Goal: Complete application form

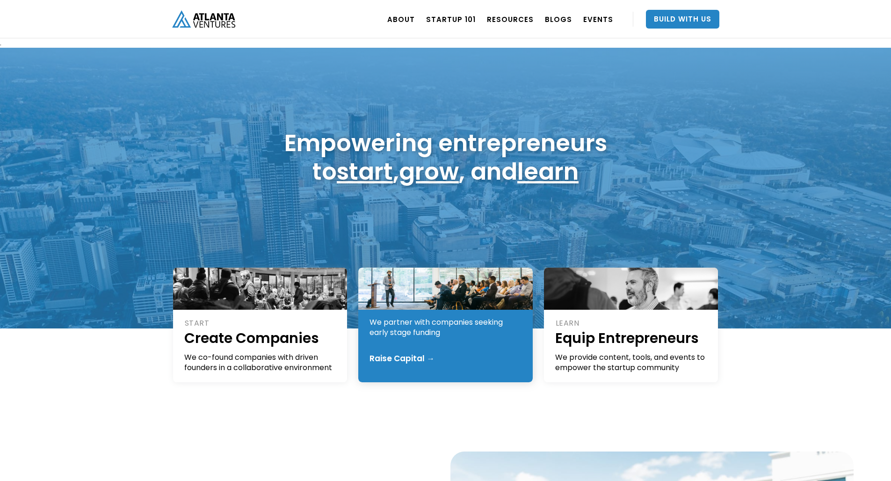
click at [406, 354] on div "Raise Capital →" at bounding box center [401, 357] width 65 height 9
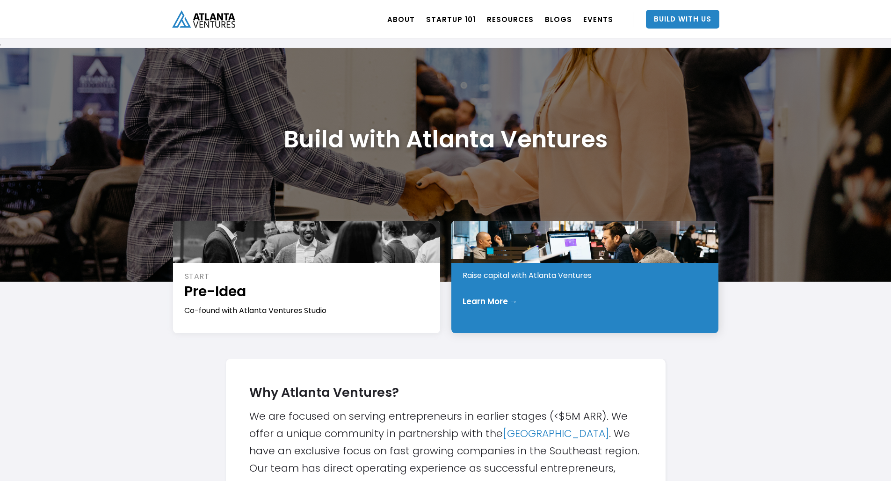
click at [498, 302] on div "Learn More →" at bounding box center [489, 300] width 55 height 9
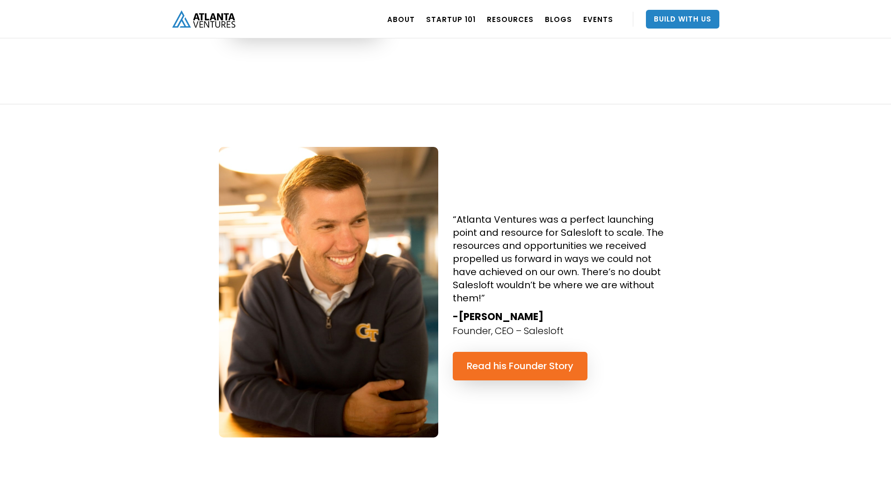
scroll to position [491, 0]
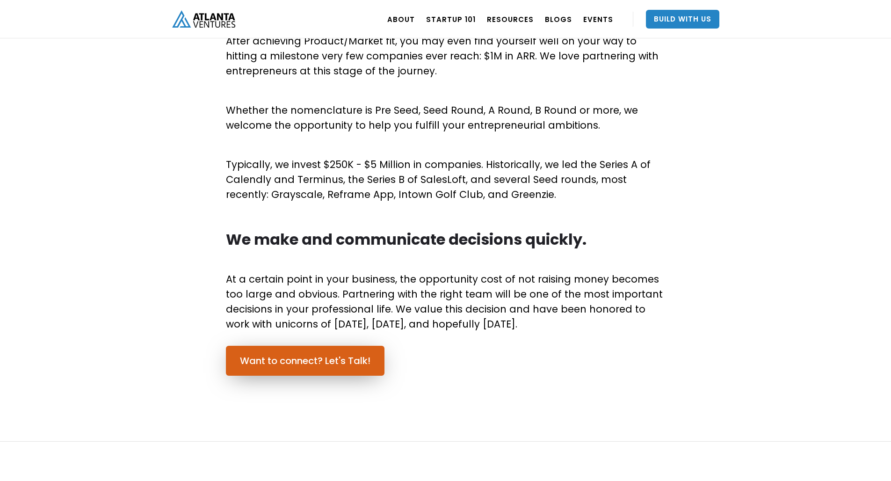
click at [244, 368] on link "Want to connect? Let's Talk!" at bounding box center [305, 360] width 158 height 30
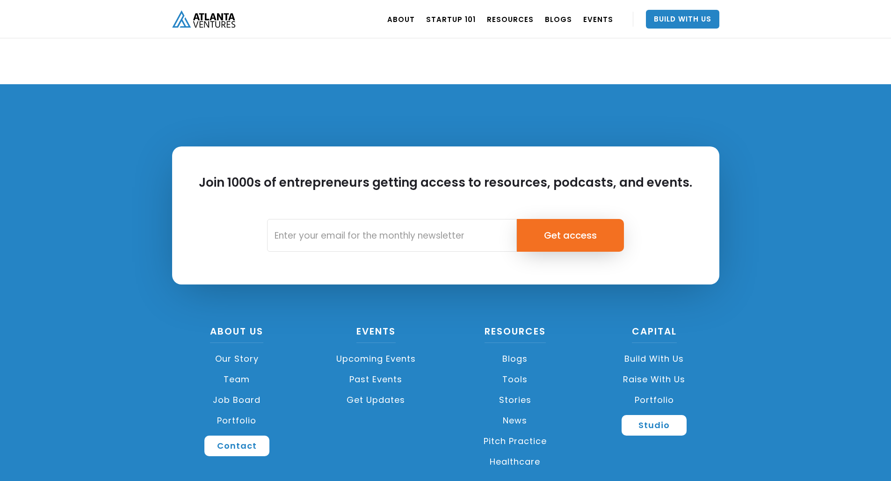
scroll to position [1290, 0]
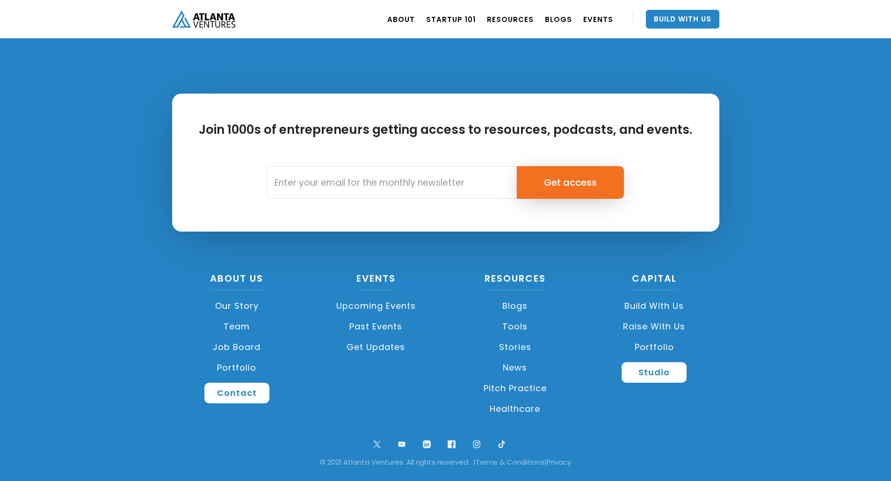
click at [232, 363] on link "Portfolio" at bounding box center [237, 367] width 130 height 21
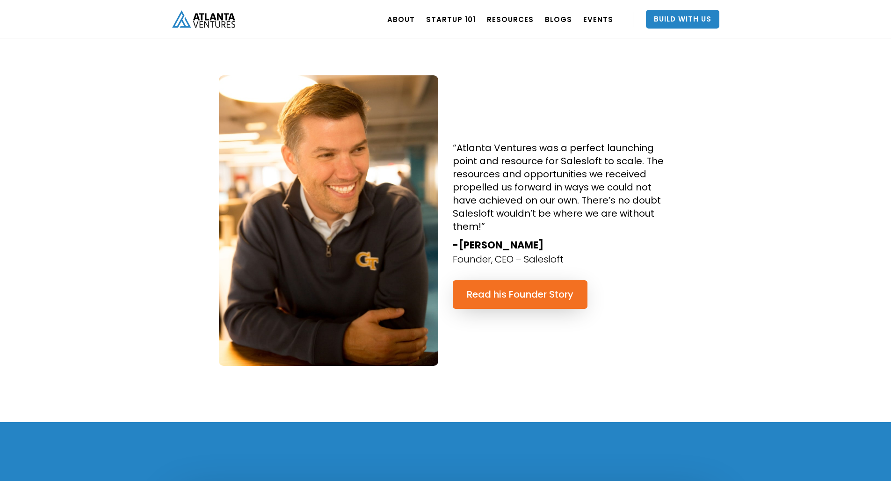
scroll to position [686, 0]
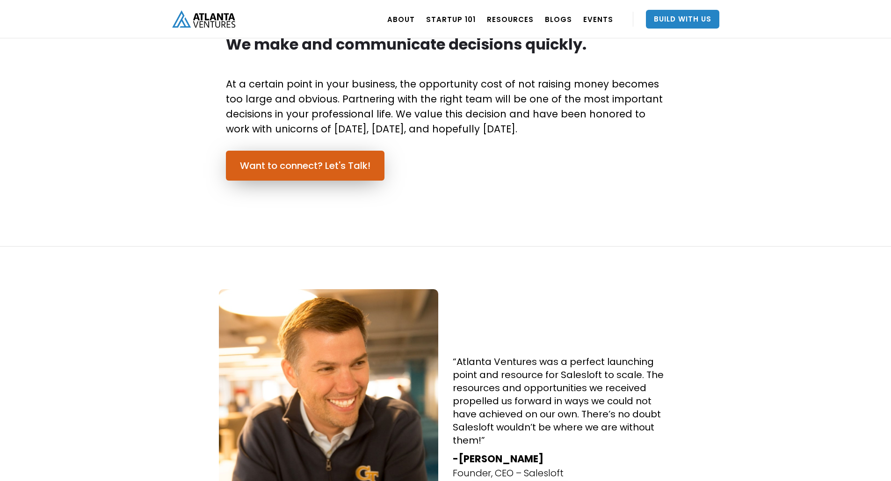
click at [316, 167] on link "Want to connect? Let's Talk!" at bounding box center [305, 166] width 158 height 30
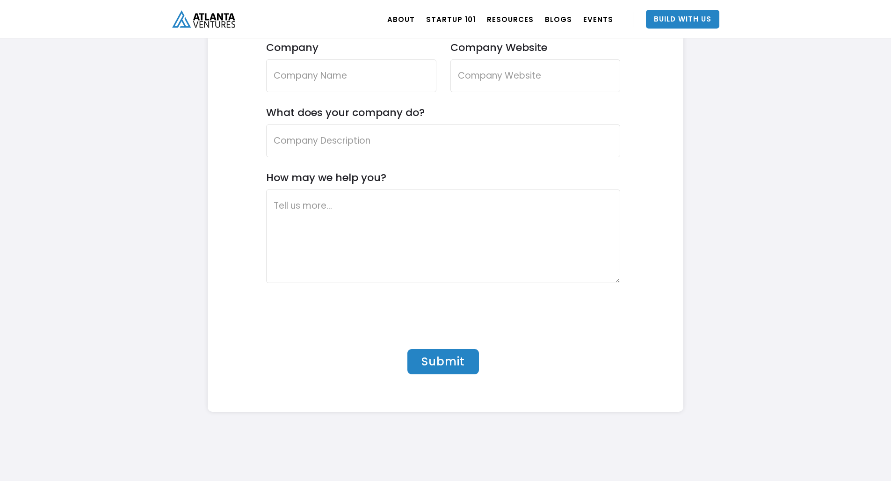
scroll to position [2410, 0]
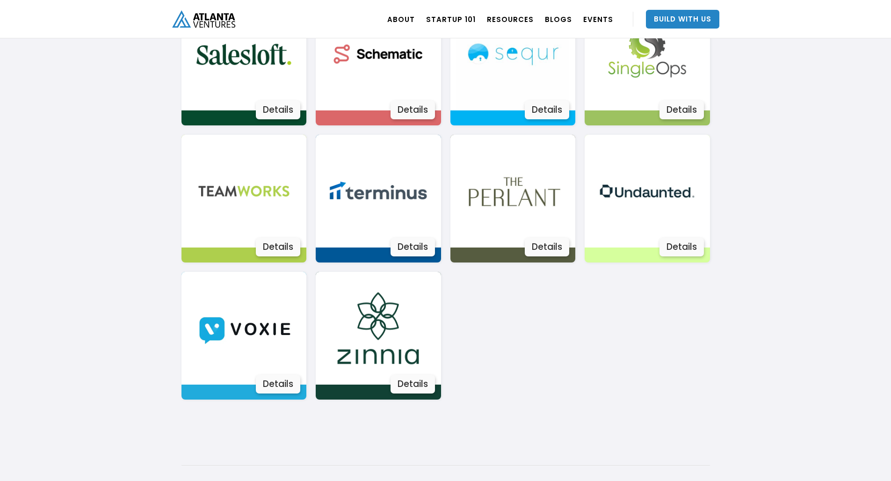
scroll to position [1753, 0]
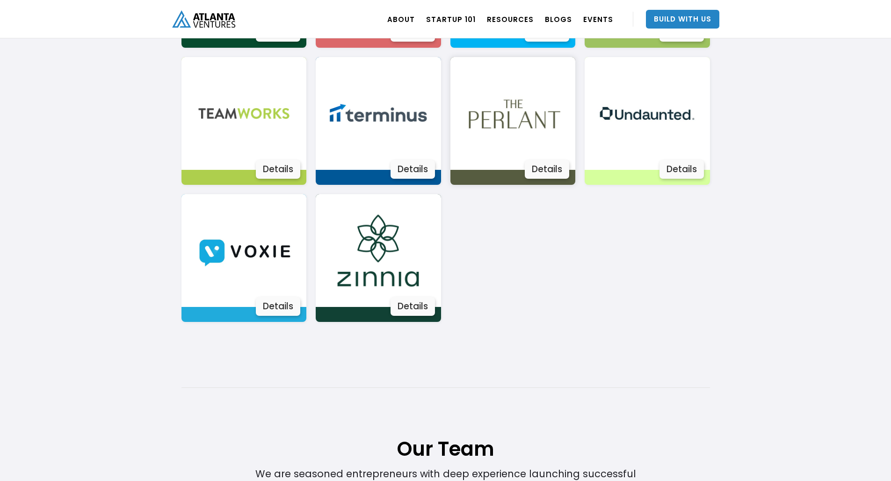
click at [532, 150] on img at bounding box center [512, 113] width 113 height 113
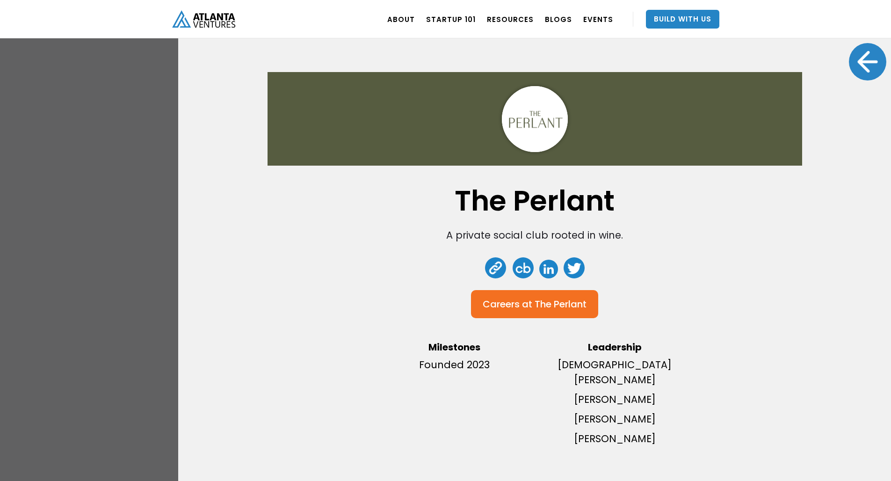
click at [115, 219] on div "The Perlant A private social club rooted in wine. Careers at The Perlant Milest…" at bounding box center [445, 240] width 891 height 481
click at [860, 68] on div at bounding box center [866, 61] width 37 height 37
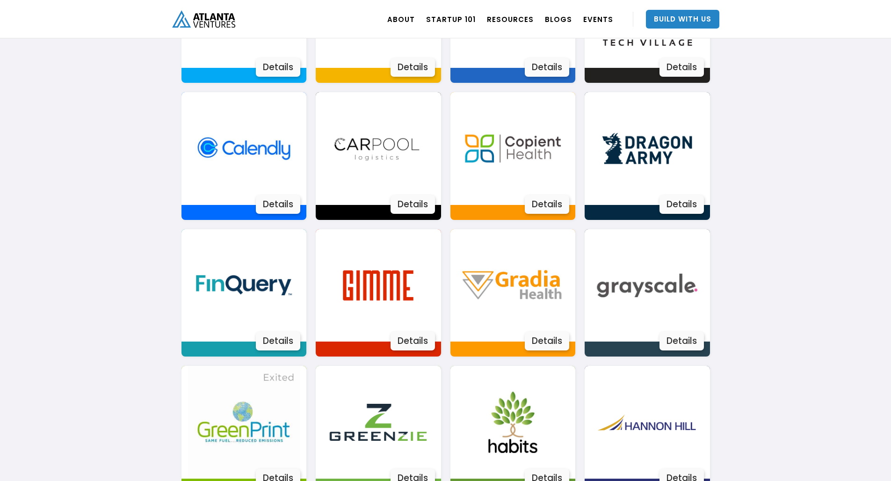
scroll to position [600, 0]
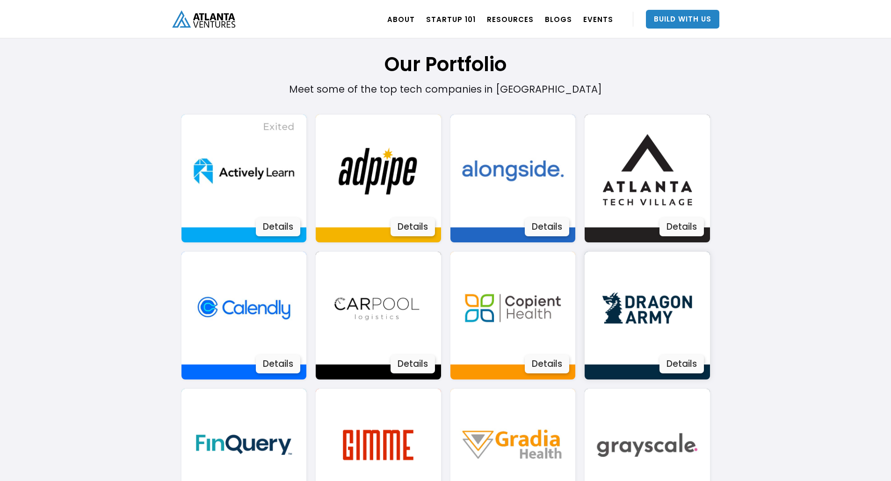
click at [664, 309] on img at bounding box center [646, 308] width 113 height 113
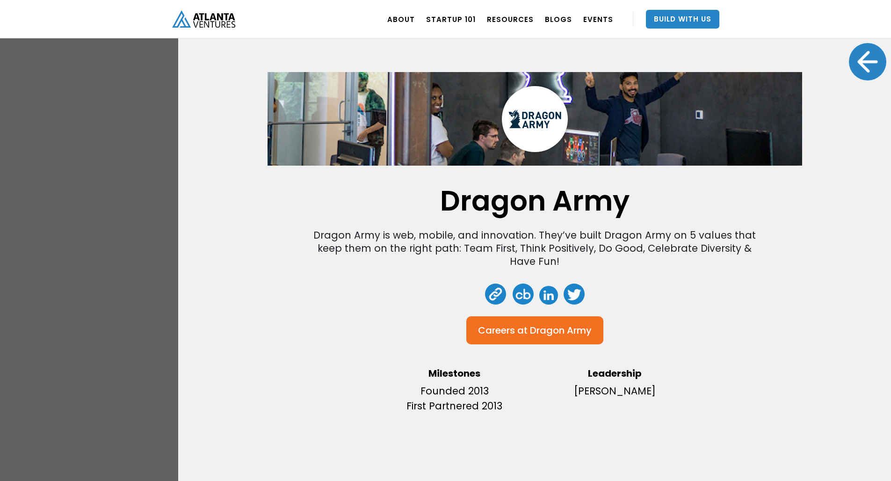
scroll to position [791, 0]
click at [863, 61] on div at bounding box center [866, 61] width 37 height 37
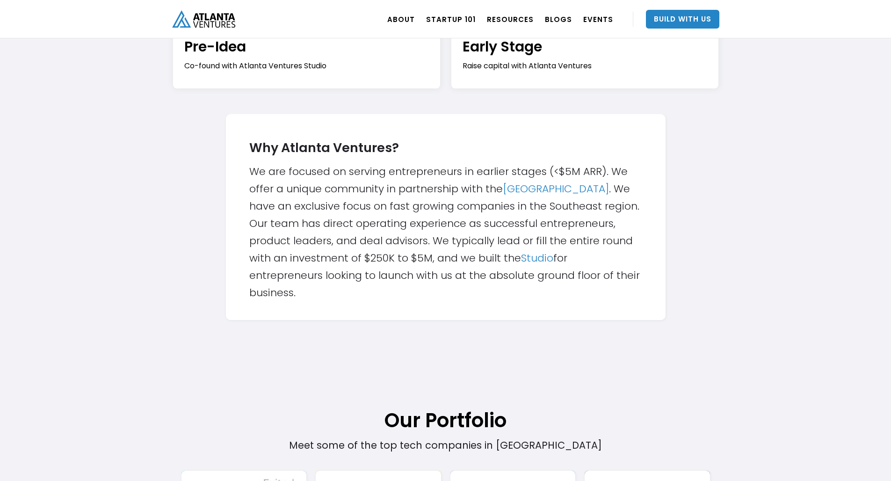
scroll to position [0, 0]
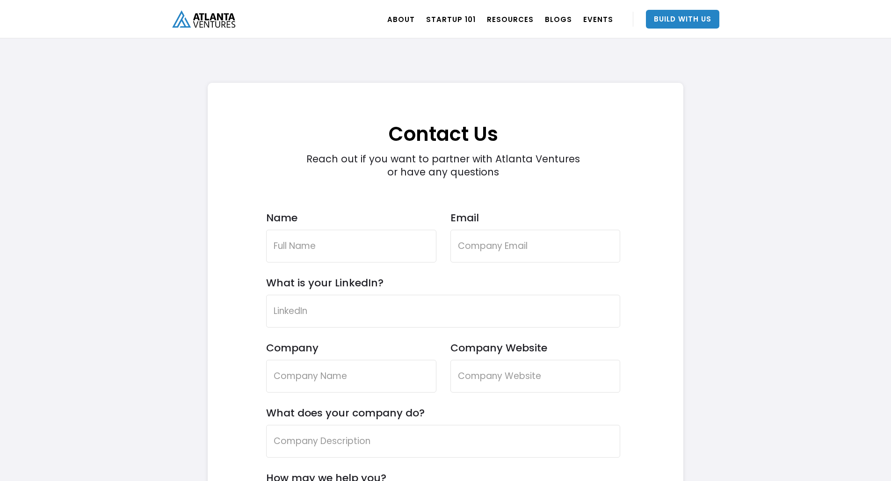
scroll to position [2835, 0]
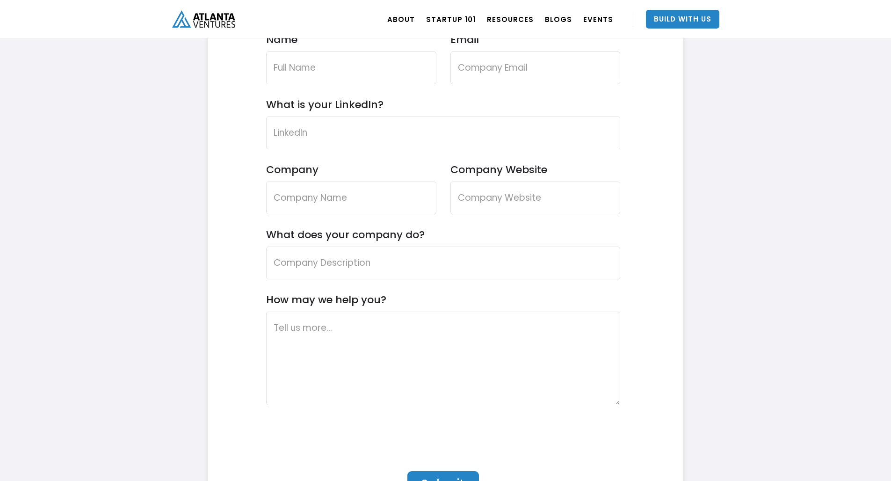
click at [339, 111] on label "What is your LinkedIn?" at bounding box center [324, 104] width 117 height 13
click at [339, 149] on input "What is your LinkedIn?" at bounding box center [443, 132] width 354 height 33
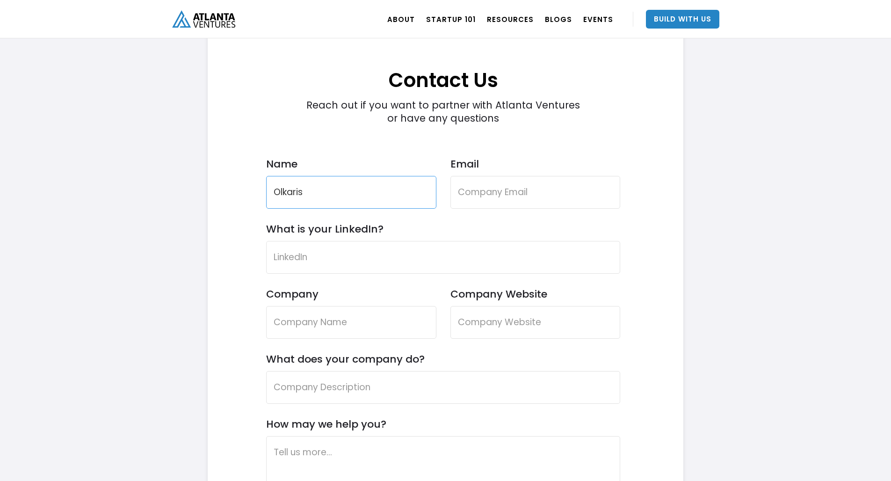
click at [379, 197] on input "Olkaris" at bounding box center [351, 192] width 170 height 33
click at [315, 191] on input "Olkaris marandu" at bounding box center [351, 192] width 170 height 33
type input "Olkaris Marandu"
click at [534, 196] on input "Email" at bounding box center [535, 192] width 170 height 33
type input "olkaris.marandu@gloryevcharging.com"
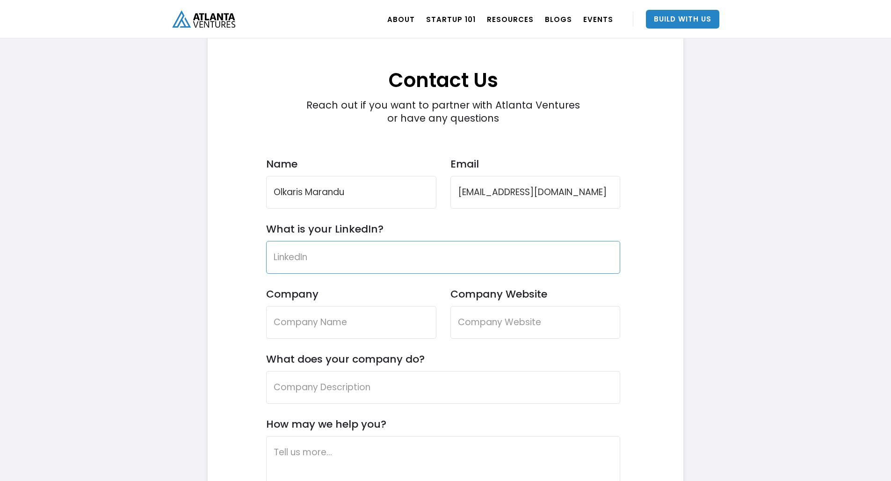
click at [369, 256] on input "What is your LinkedIn?" at bounding box center [443, 257] width 354 height 33
drag, startPoint x: 353, startPoint y: 244, endPoint x: 351, endPoint y: 250, distance: 6.9
click at [353, 247] on input "What is your LinkedIn?" at bounding box center [443, 257] width 354 height 33
paste input "https://www.linkedin.com/in/olkarismarandu/"
type input "https://www.linkedin.com/in/olkarismarandu/"
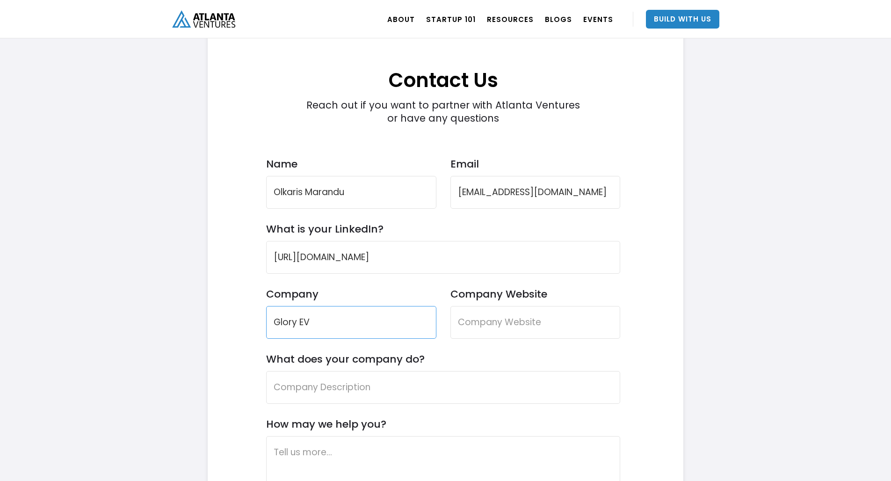
type input "Glory EV"
paste input "https://www.gloryevcharging.com"
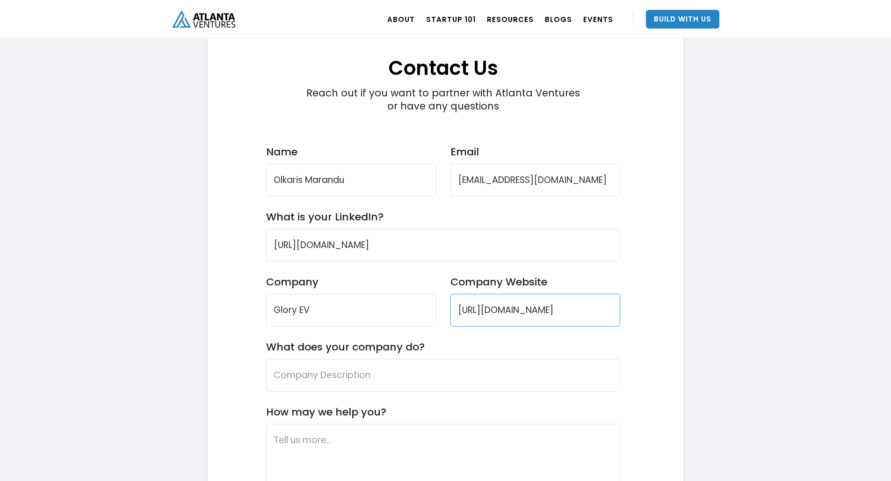
type input "https://www.gloryevcharging.com"
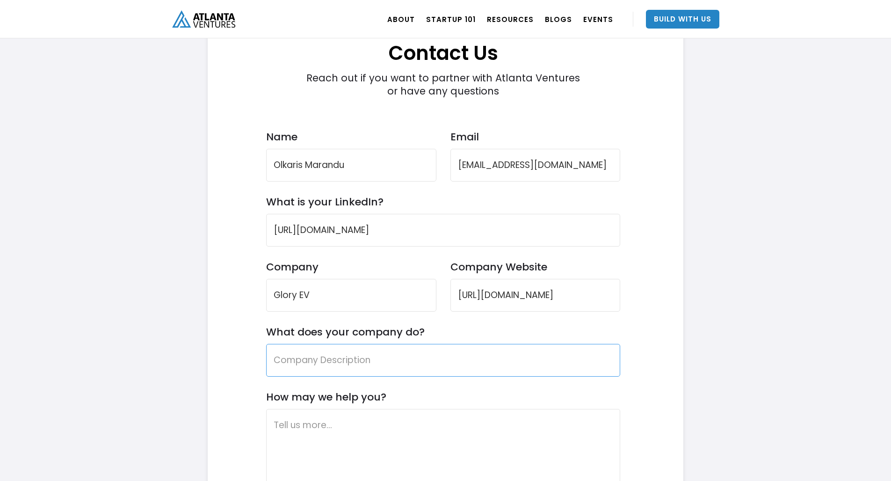
scroll to position [2770, 0]
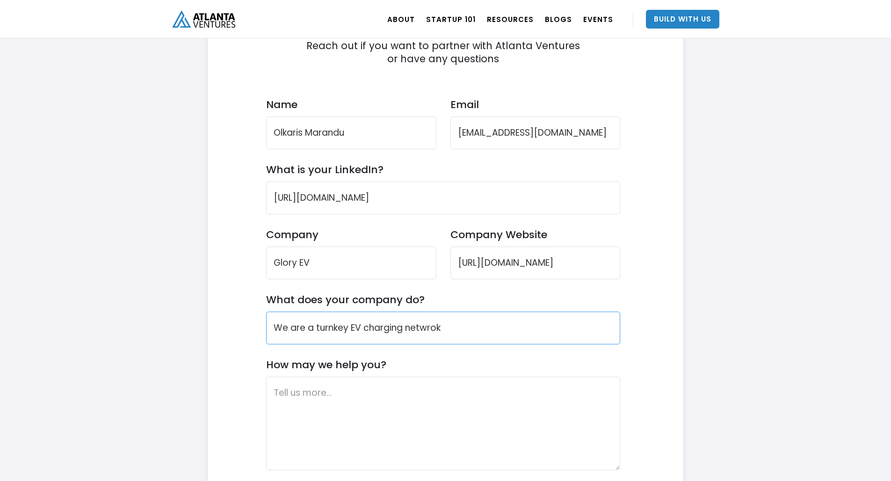
click at [343, 327] on input "We are a turnkey EV charging netwrok" at bounding box center [443, 327] width 354 height 33
click at [352, 324] on input "We are a turnkey EV charging netwrok" at bounding box center [443, 327] width 354 height 33
click at [406, 321] on input "We are a turnkey EV charging netwrok" at bounding box center [443, 327] width 354 height 33
click at [407, 325] on input "We are a turnkey EV charging netwrok" at bounding box center [443, 327] width 354 height 33
click at [519, 319] on input "We are a turnkey EV charging solution and netwrok" at bounding box center [443, 327] width 354 height 33
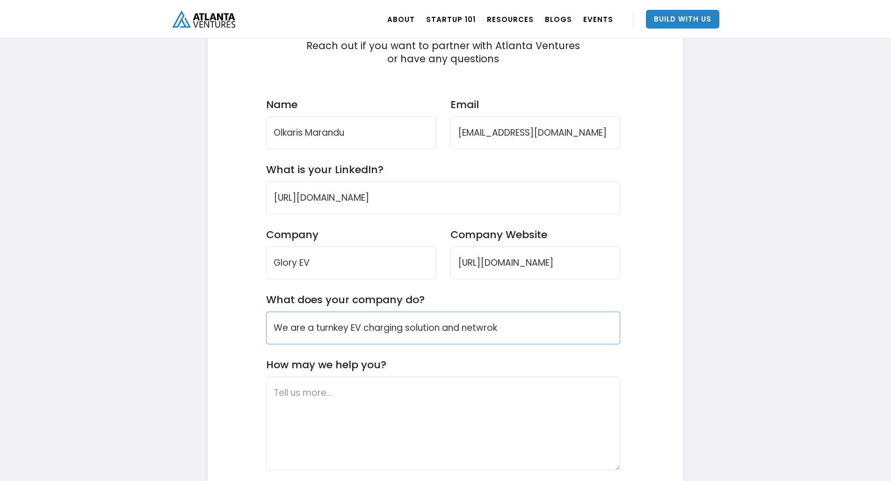
click at [503, 326] on input "We are a turnkey EV charging solution and netwrok" at bounding box center [443, 327] width 354 height 33
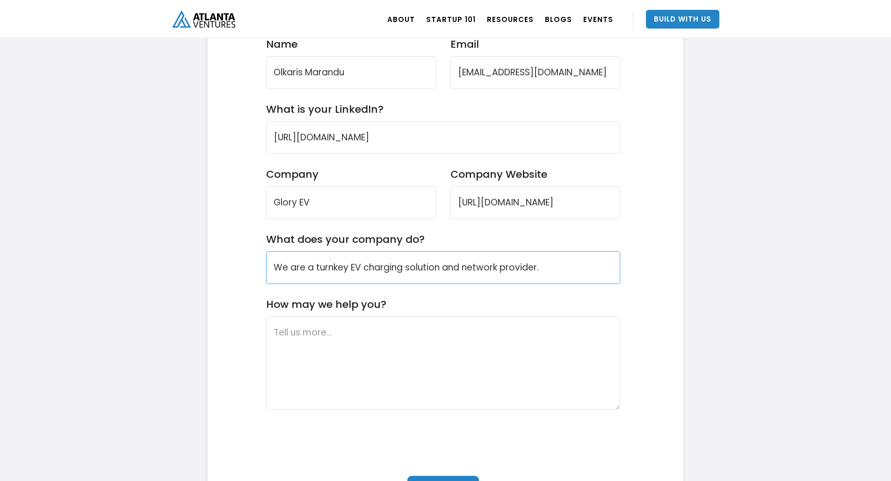
scroll to position [2893, 0]
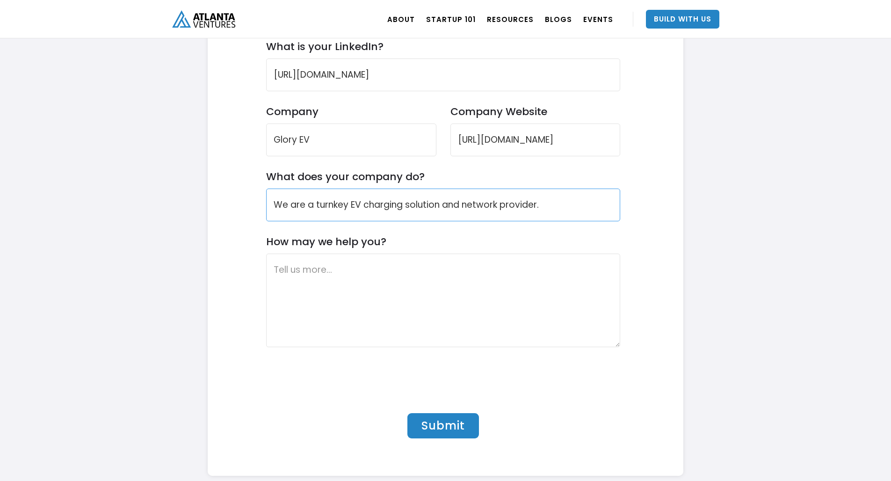
type input "We are a turnkey EV charging solution and network provider."
click at [354, 288] on textarea "How may we help you?" at bounding box center [443, 299] width 354 height 93
click at [435, 279] on textarea "We are looking for mentorship," at bounding box center [443, 299] width 354 height 93
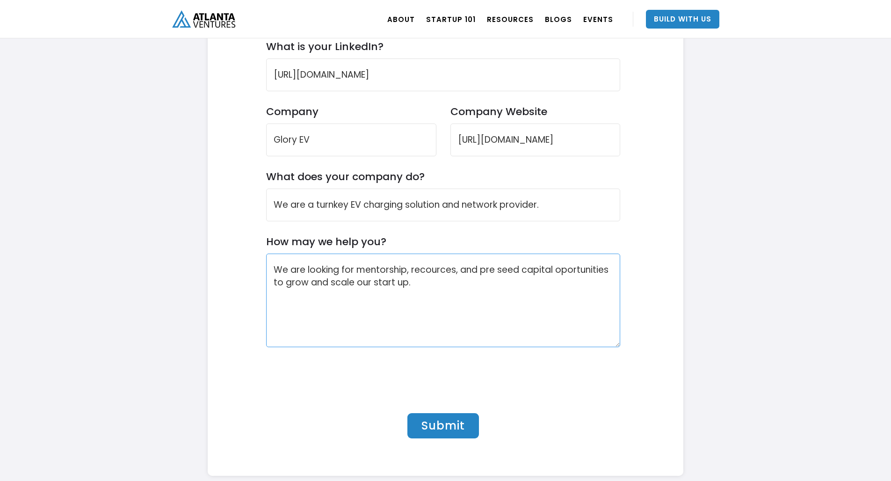
click at [391, 285] on textarea "We are looking for mentorship, recources, and pre seed capital oportunities to …" at bounding box center [443, 299] width 354 height 93
click at [438, 270] on textarea "We are looking for mentorship, recources, and pre seed capital oportunities to …" at bounding box center [443, 299] width 354 height 93
click at [477, 282] on textarea "We are looking for mentorship, resources, and pre-seed capital opportunities to…" at bounding box center [443, 299] width 354 height 93
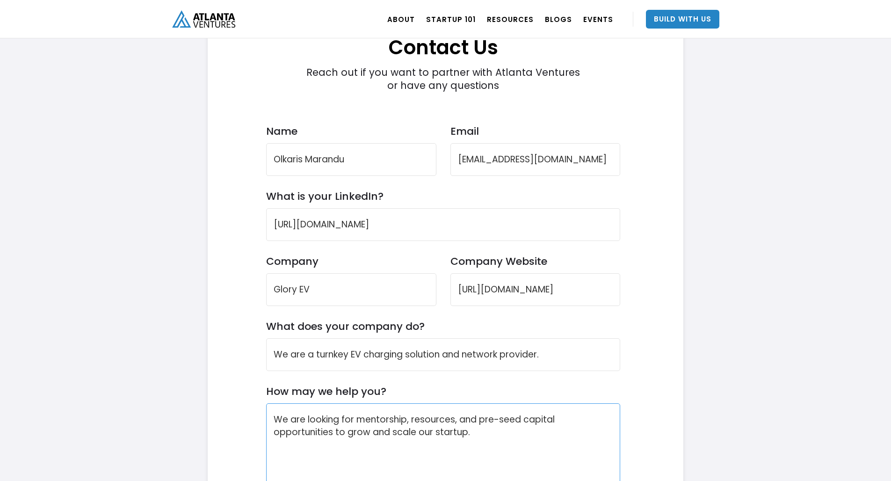
scroll to position [2919, 0]
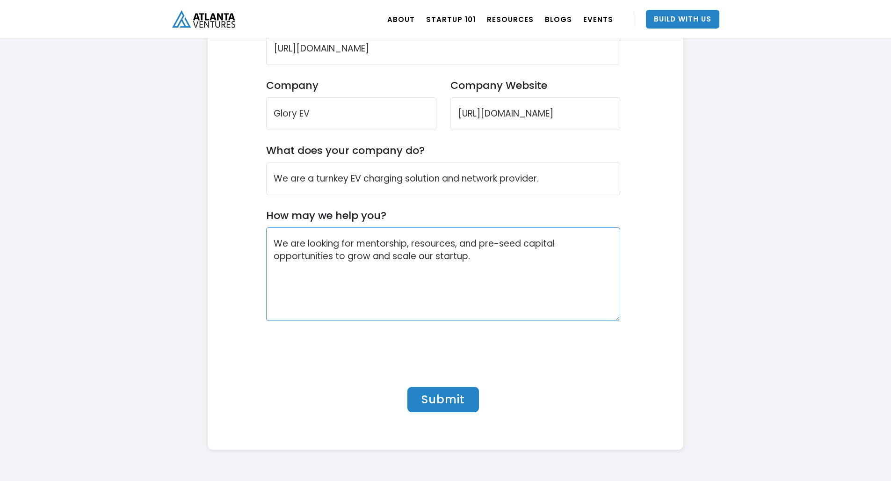
type textarea "We are looking for mentorship, resources, and pre-seed capital opportunities to…"
click at [539, 178] on input "We are a turnkey EV charging solution and network provider." at bounding box center [443, 178] width 354 height 33
click at [668, 214] on div "Contact Us Reach out if you want to partner with Atlanta Ventures or have any q…" at bounding box center [445, 134] width 475 height 629
click at [581, 174] on input "We are a turnkey EV charging solution and network provider for commercail custo…" at bounding box center [443, 178] width 354 height 33
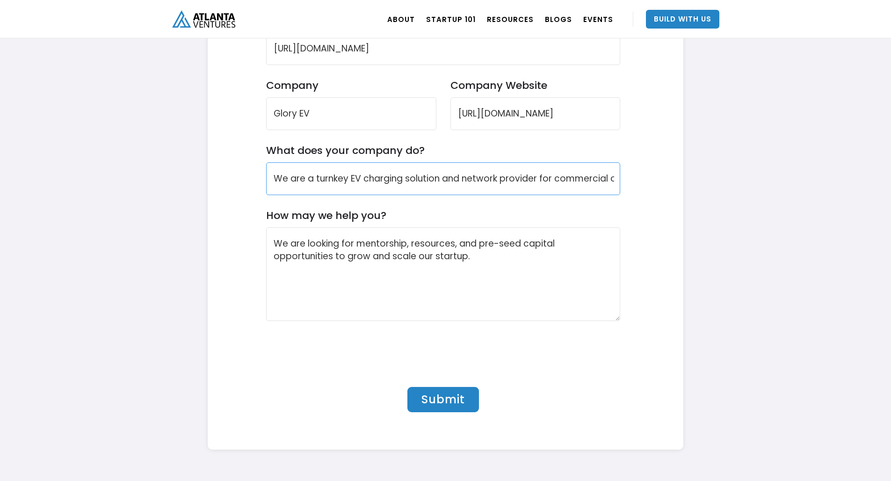
type input "We are a turnkey EV charging solution and network provider for commercial custo…"
click at [602, 326] on form "Contact Us Reach out if you want to partner with Atlanta Ventures or have any q…" at bounding box center [443, 139] width 354 height 619
click at [453, 401] on input "Submit" at bounding box center [443, 399] width 72 height 25
type input "Submit"
